Goal: Find specific fact: Find specific fact

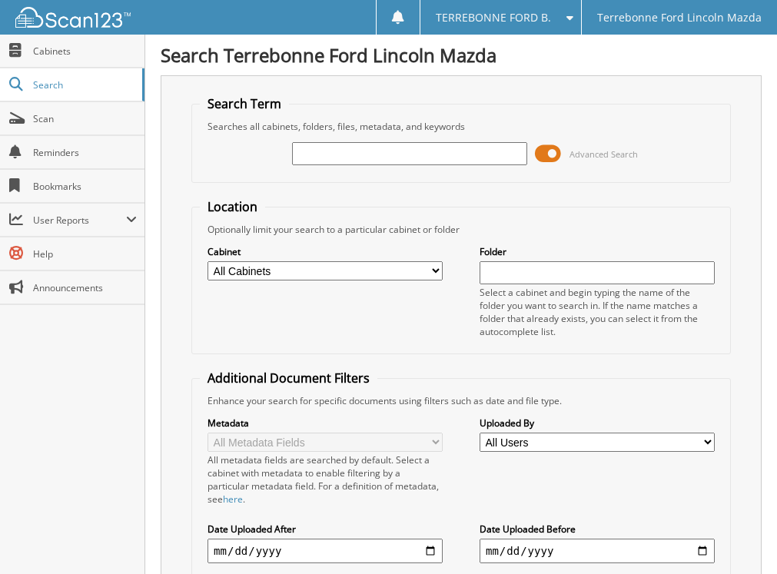
click at [554, 157] on span at bounding box center [548, 153] width 26 height 23
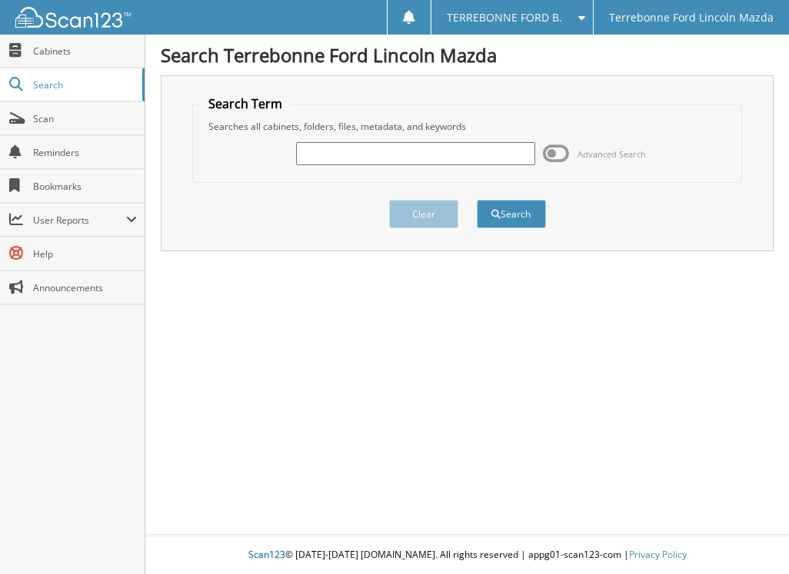
click at [422, 148] on input "text" at bounding box center [416, 153] width 240 height 23
paste input "601894"
type input "601894"
click at [489, 220] on button "Search" at bounding box center [511, 214] width 69 height 28
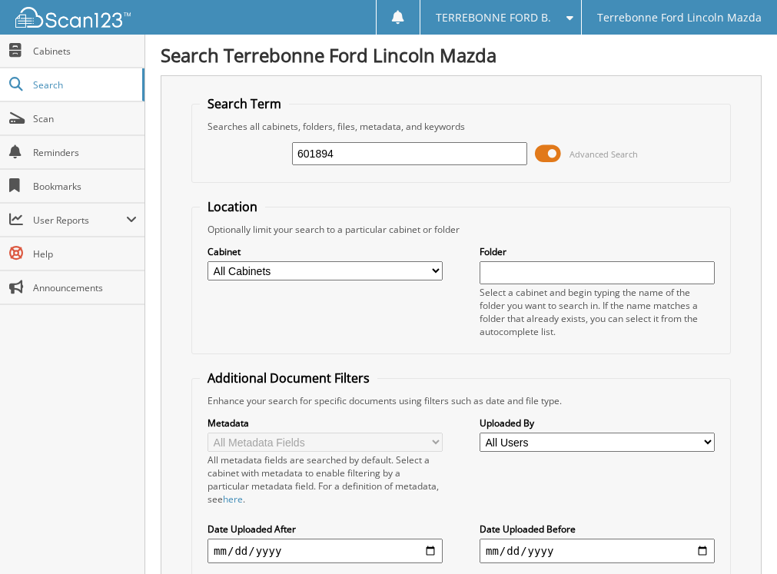
click at [548, 152] on span at bounding box center [548, 153] width 26 height 23
